Goal: Transaction & Acquisition: Purchase product/service

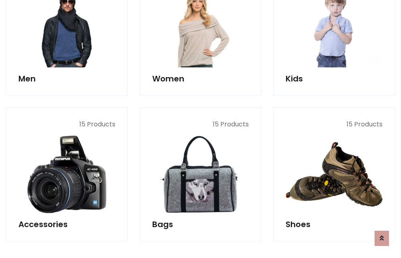
scroll to position [268, 0]
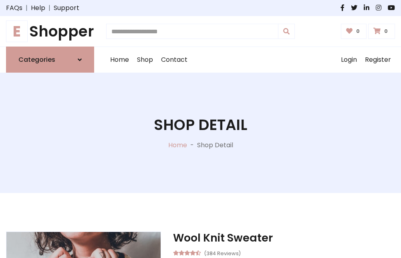
click at [50, 31] on h1 "E Shopper" at bounding box center [50, 31] width 88 height 18
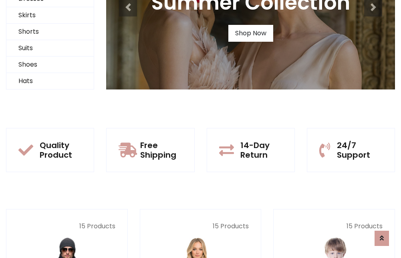
scroll to position [77, 0]
